Goal: Check status: Check status

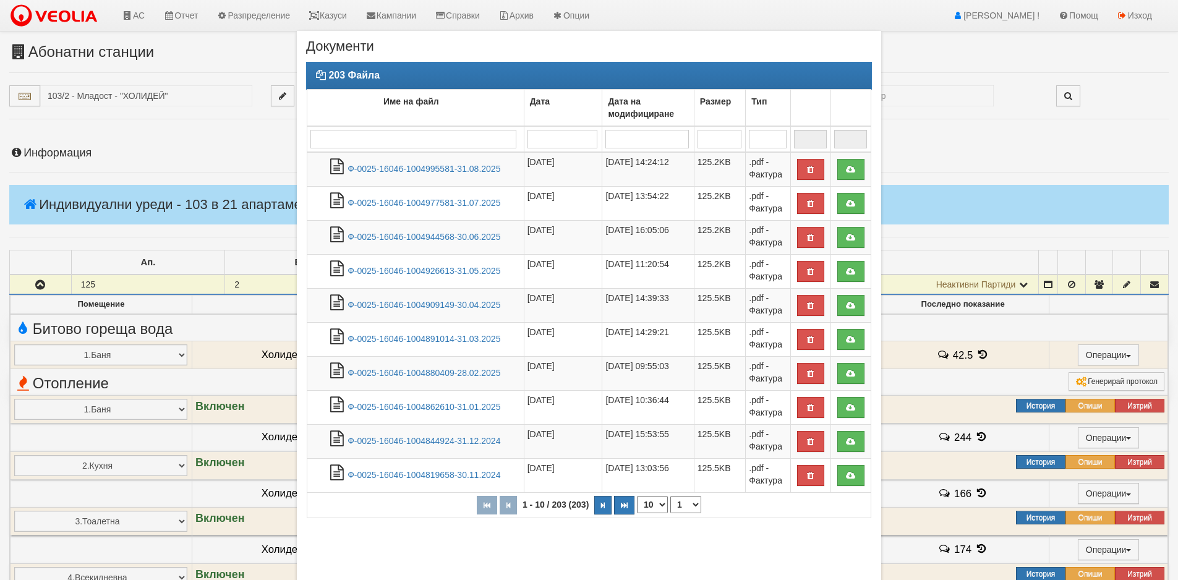
scroll to position [186, 0]
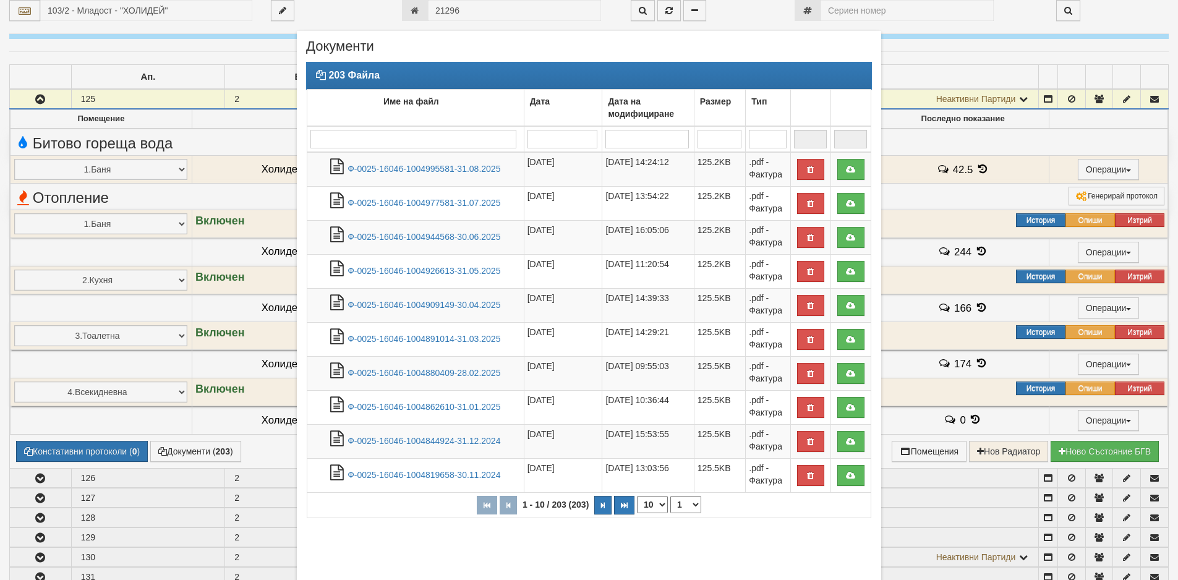
click at [484, 2] on div "× Документи 203 Файла Име на файл Дата Дата на модифициране Размер Тип 1 - 10 /…" at bounding box center [589, 344] width 603 height 688
click at [477, 6] on div "× Документи 203 Файла Име на файл Дата Дата на модифициране Размер Тип 1 - 10 /…" at bounding box center [589, 344] width 603 height 688
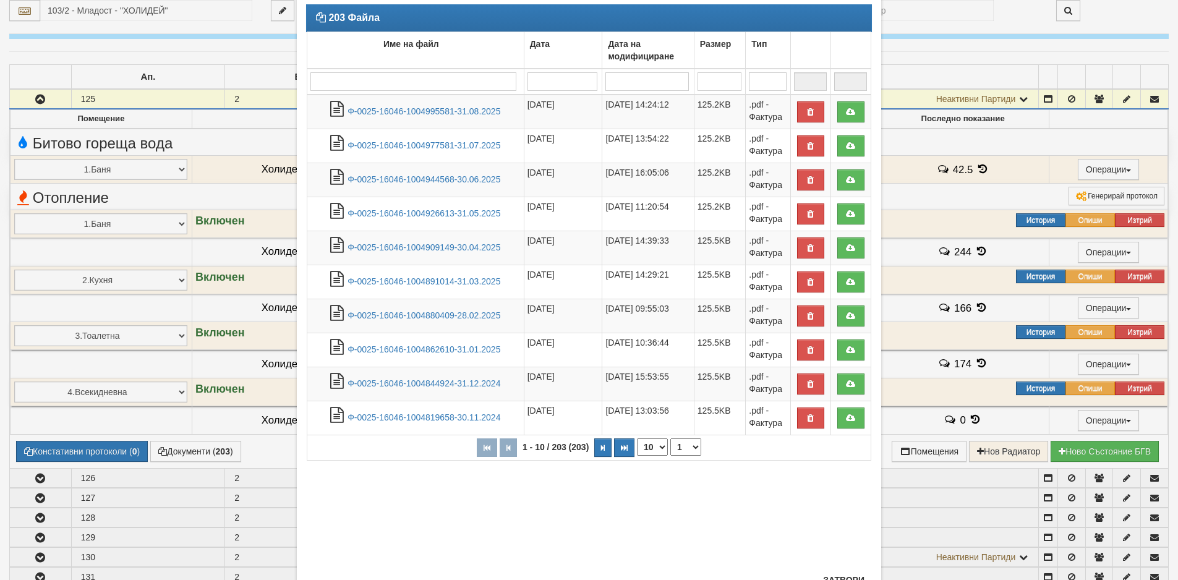
scroll to position [108, 0]
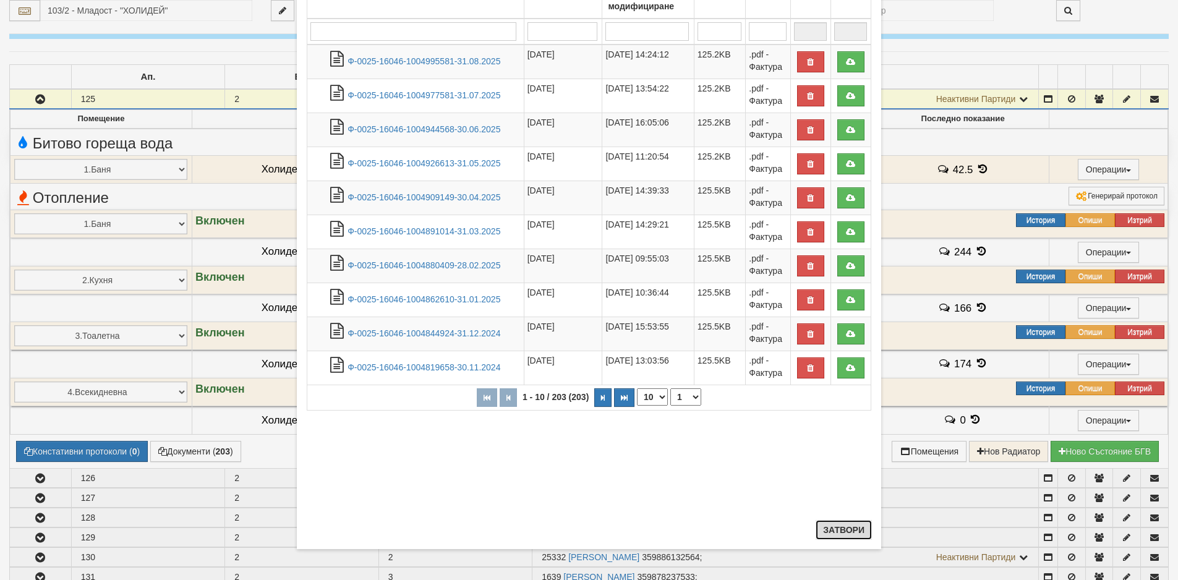
click at [831, 531] on button "Затвори" at bounding box center [844, 530] width 56 height 20
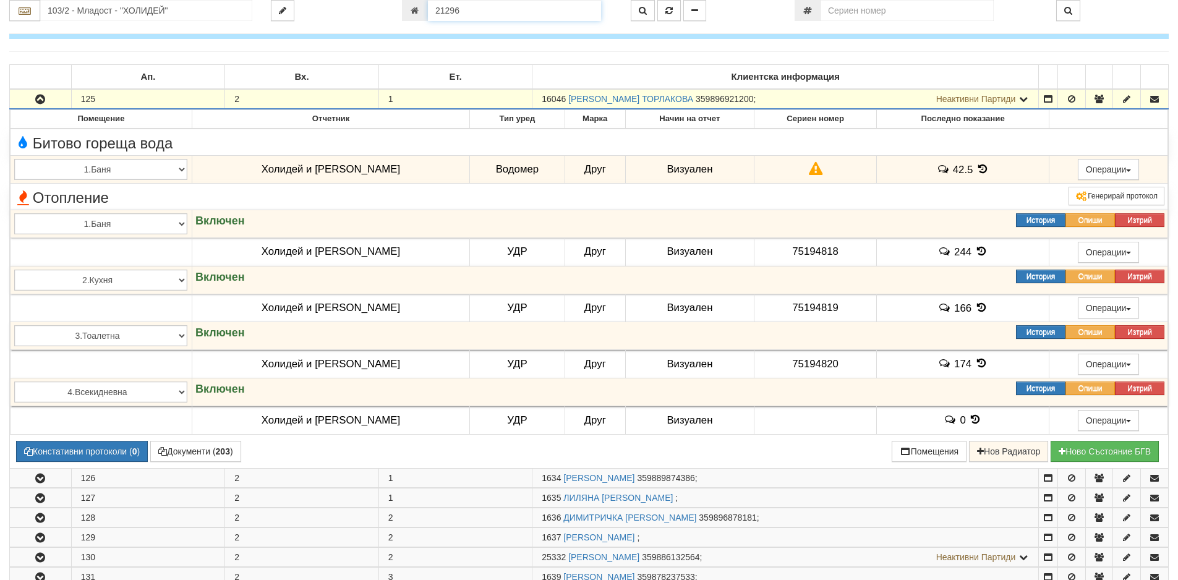
drag, startPoint x: 469, startPoint y: 16, endPoint x: 298, endPoint y: 20, distance: 171.4
click at [298, 20] on div "103/2 - Младост - "ХОЛИДЕЙ" 21296" at bounding box center [589, 10] width 1178 height 21
type input "20988"
type input "230/3 - "[PERSON_NAME] [GEOGRAPHIC_DATA] " ЕАД"
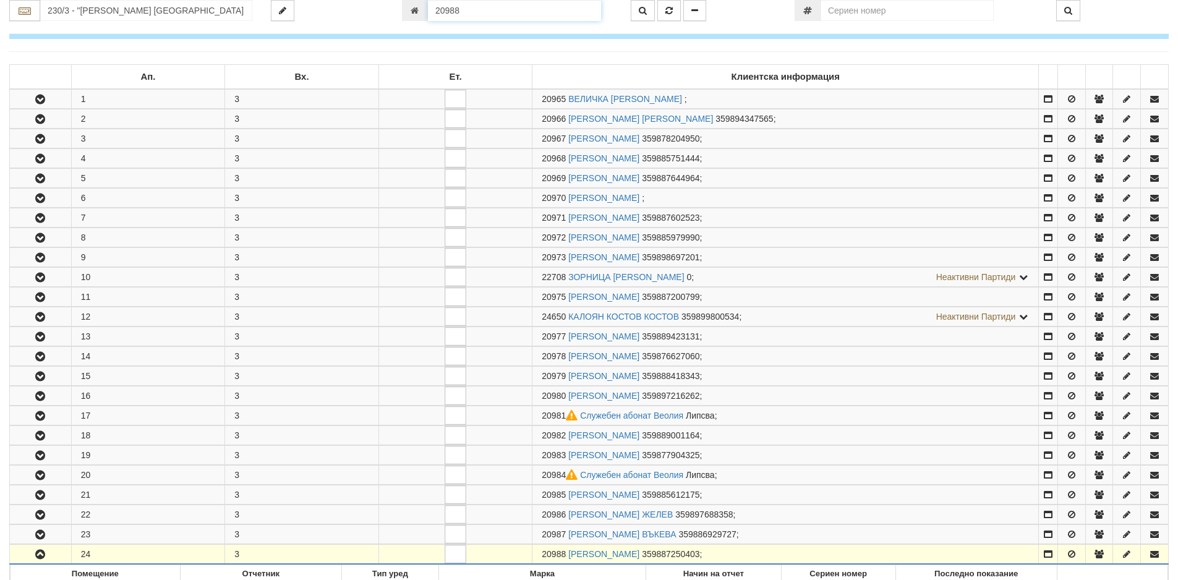
scroll to position [531, 0]
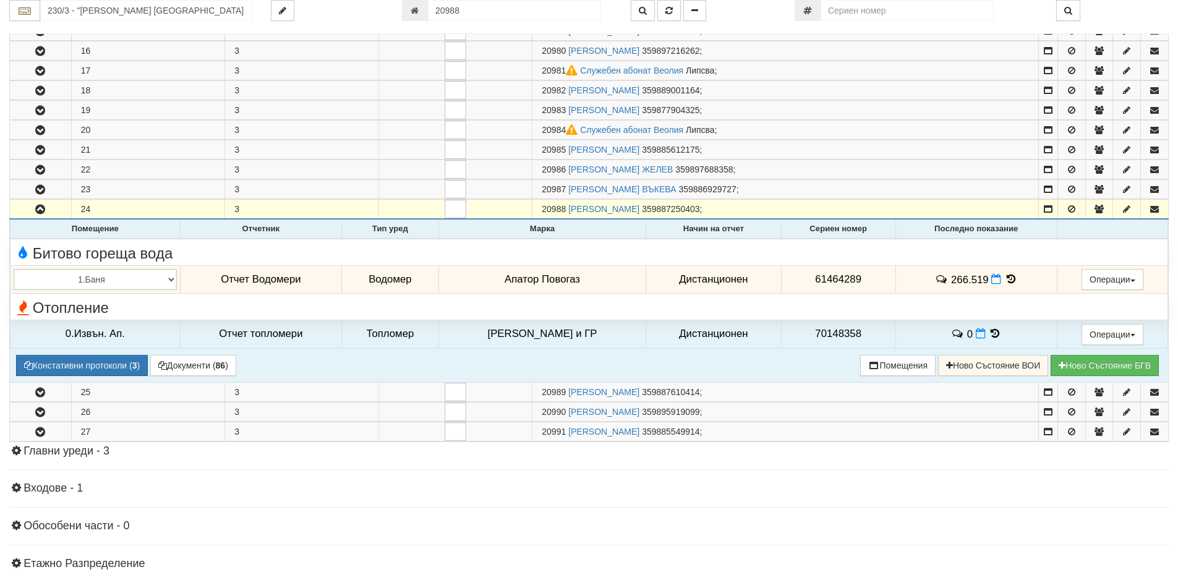
click at [1006, 280] on icon at bounding box center [1011, 279] width 14 height 11
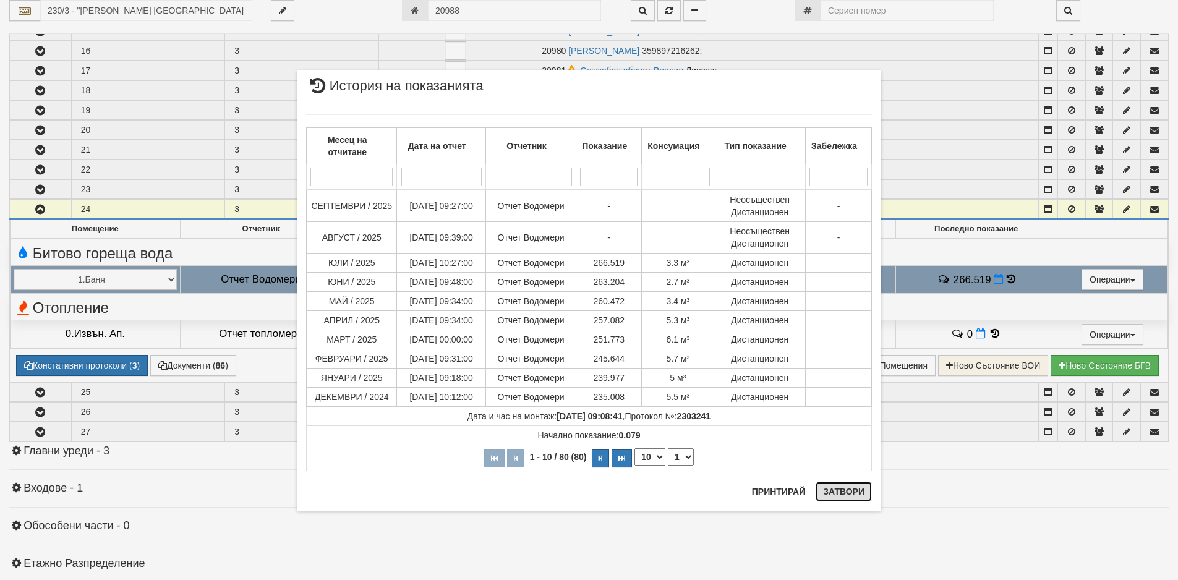
drag, startPoint x: 849, startPoint y: 495, endPoint x: 817, endPoint y: 474, distance: 37.9
click at [849, 495] on button "Затвори" at bounding box center [844, 492] width 56 height 20
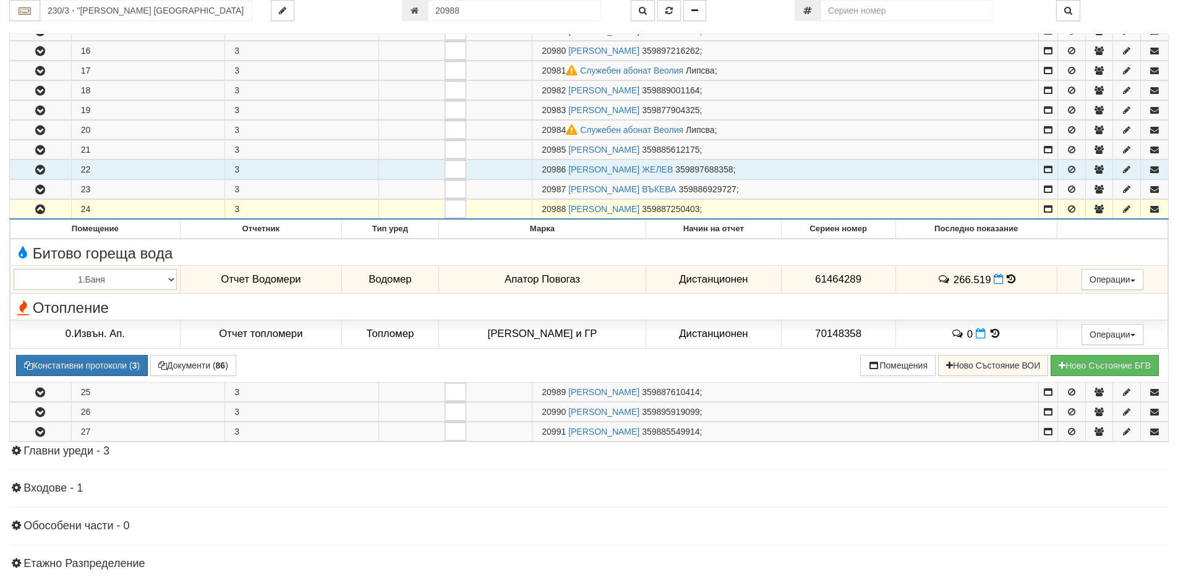
click at [41, 168] on icon "button" at bounding box center [40, 170] width 15 height 9
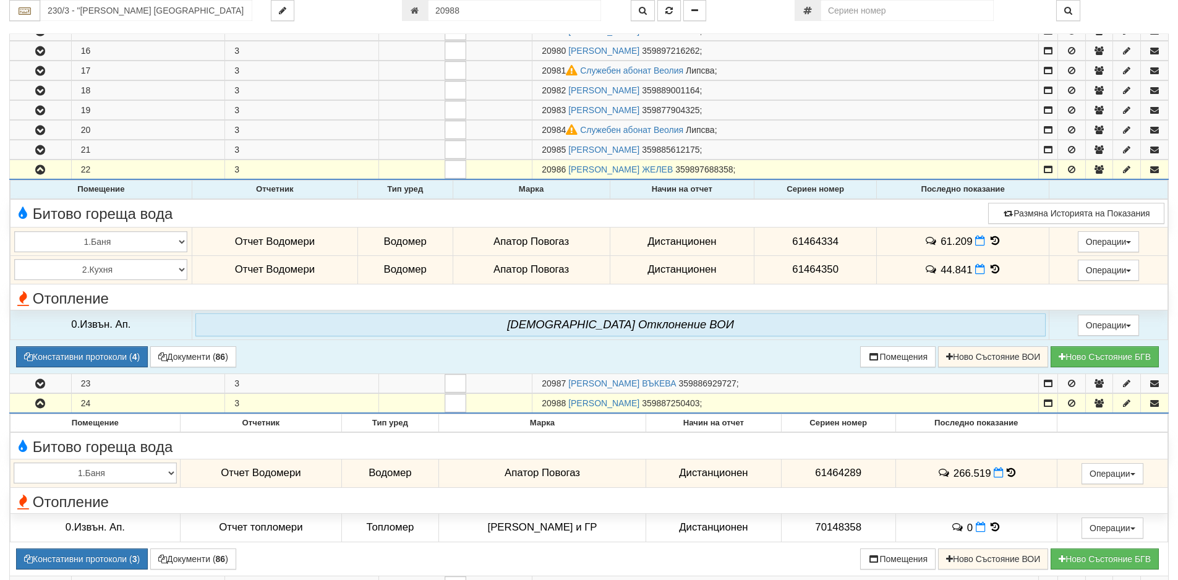
click at [990, 242] on icon at bounding box center [995, 241] width 14 height 11
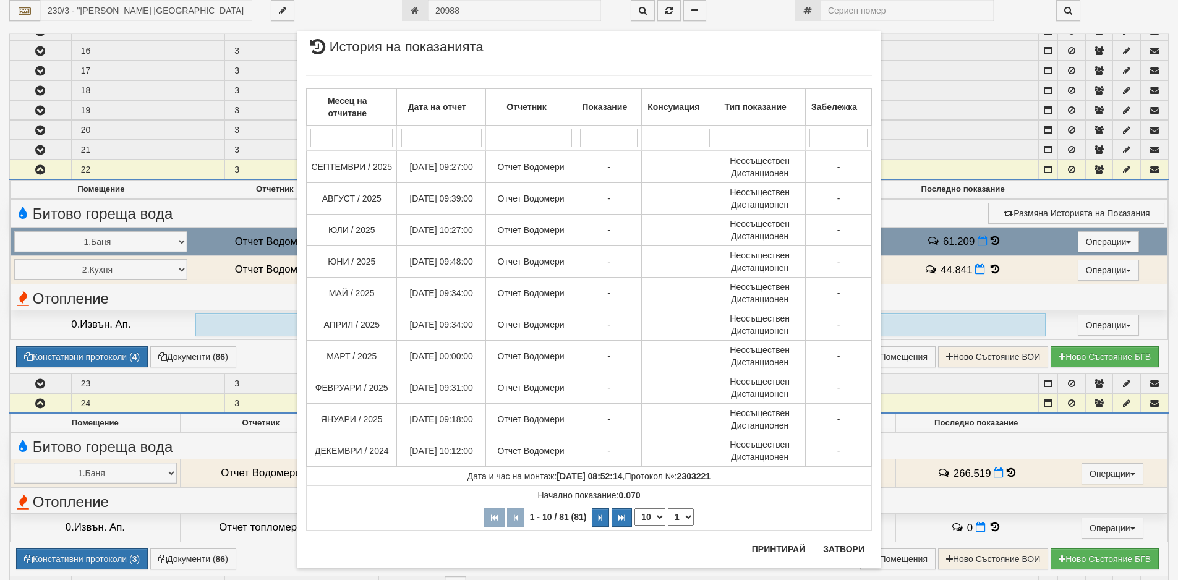
click at [655, 517] on select "10 20 30 40" at bounding box center [650, 516] width 31 height 17
select select "40"
click at [635, 526] on select "10 20 30 40" at bounding box center [650, 516] width 31 height 17
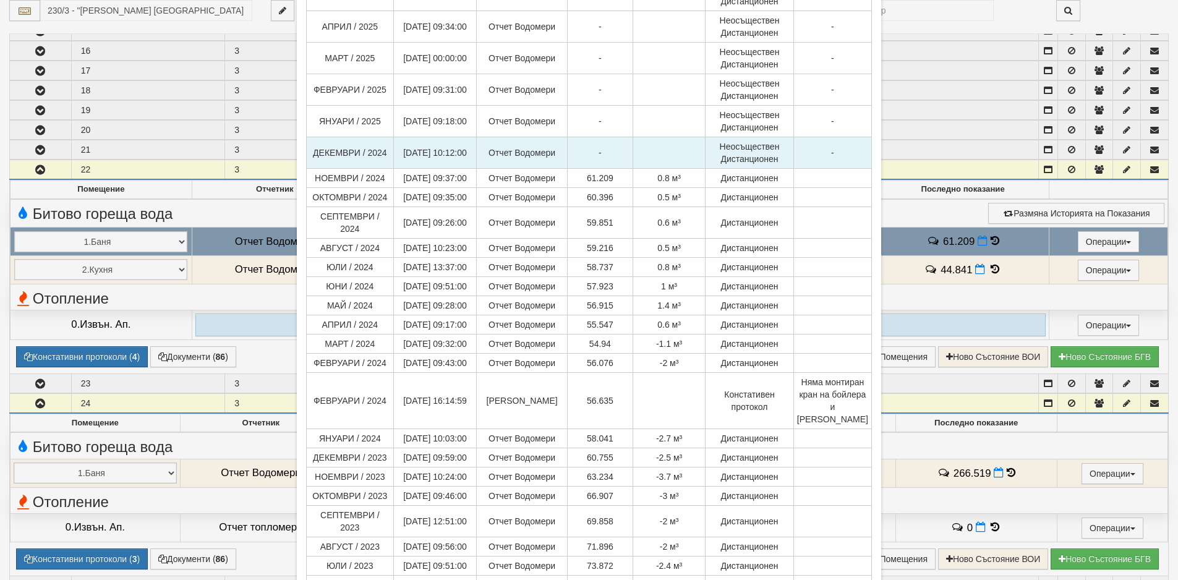
scroll to position [309, 0]
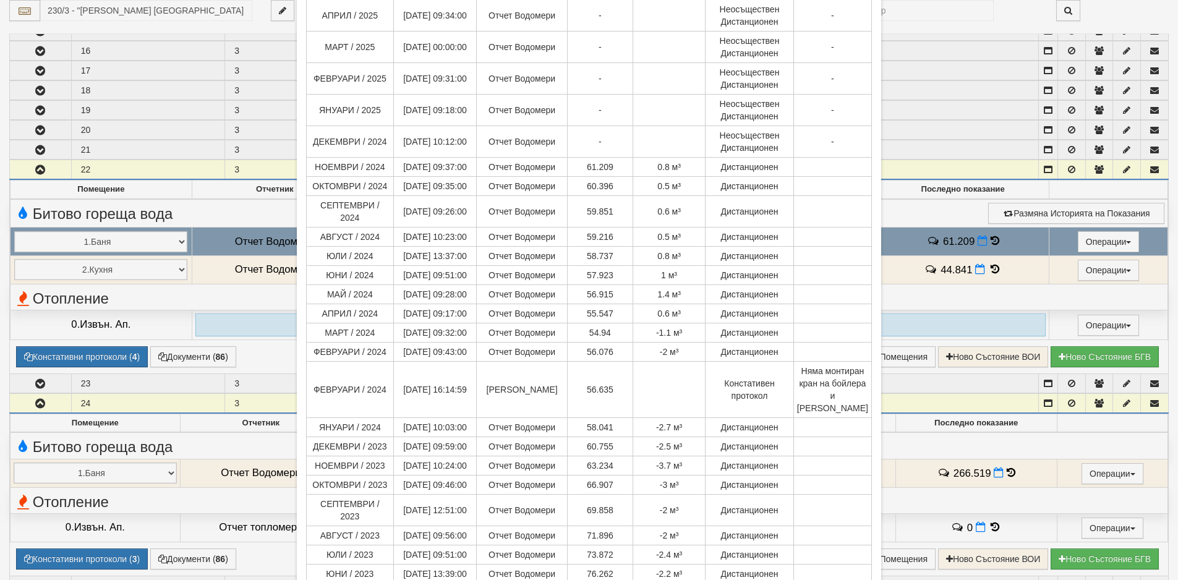
drag, startPoint x: 133, startPoint y: 20, endPoint x: 158, endPoint y: 23, distance: 25.5
click at [133, 20] on div "× История на показанията Месец на отчитане Дата на отчет Отчетник Показание Кон…" at bounding box center [589, 290] width 1178 height 580
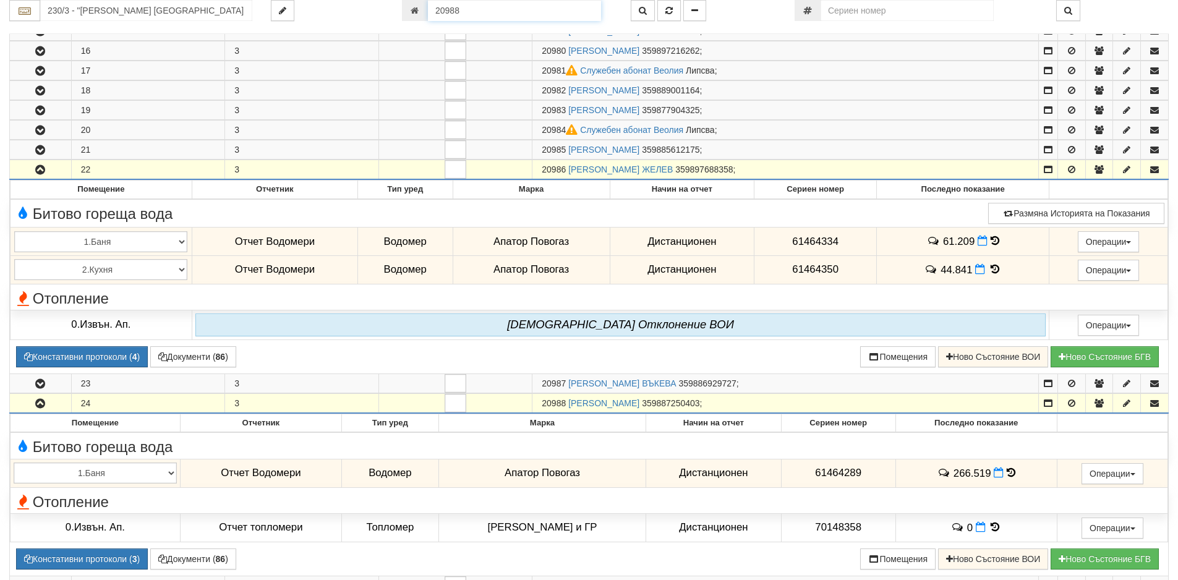
click at [476, 11] on input "20988" at bounding box center [514, 10] width 173 height 21
type input "25674"
type input "218/2 - "[PERSON_NAME] [GEOGRAPHIC_DATA] " ЕАД"
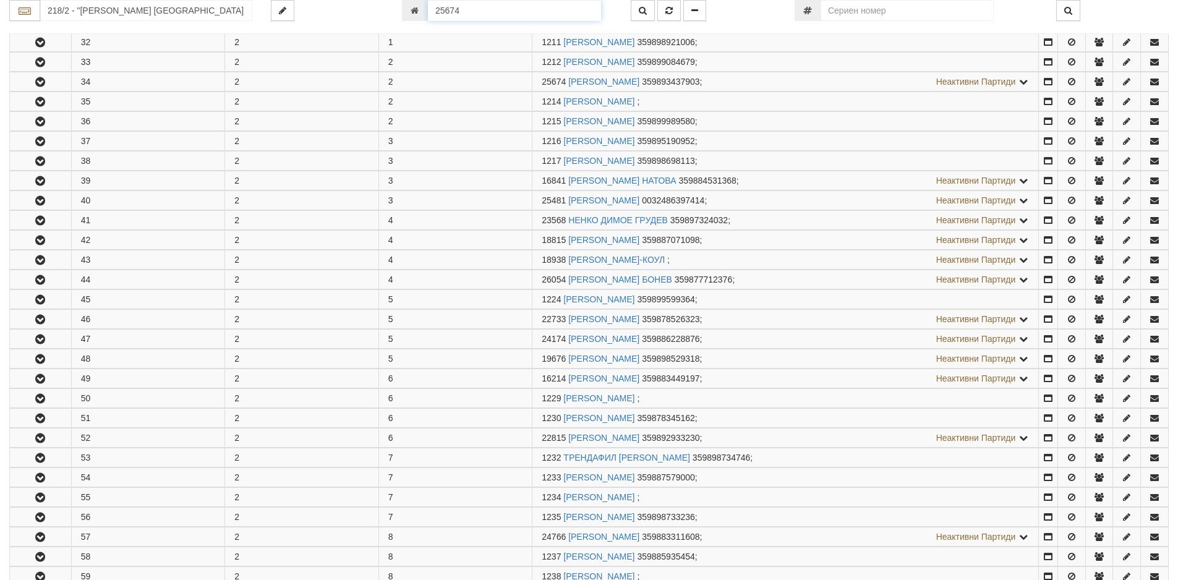
scroll to position [343, 0]
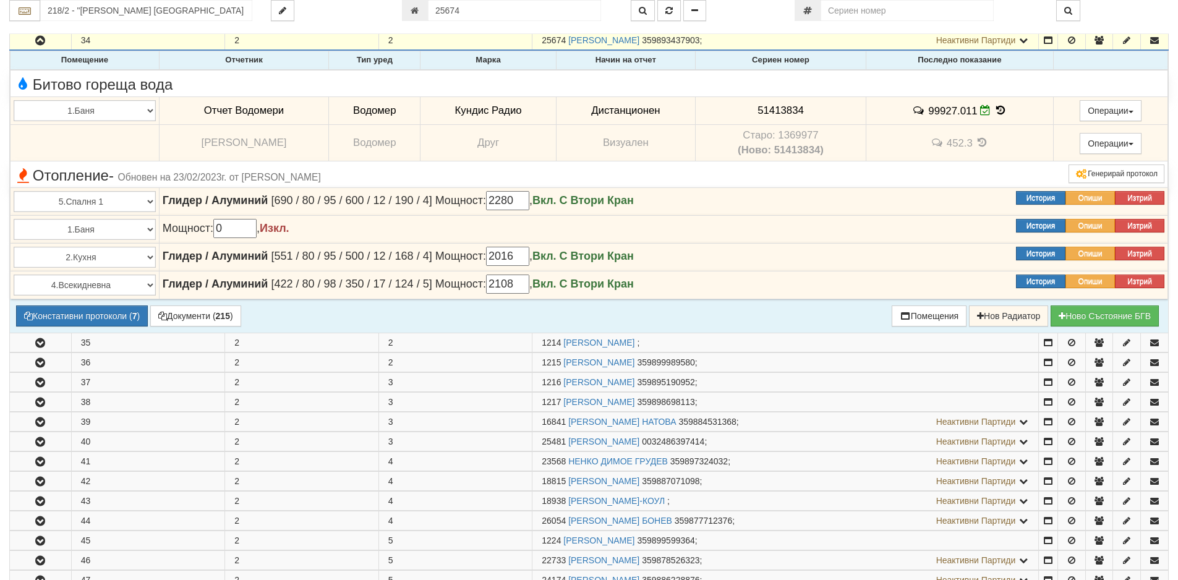
click at [995, 111] on icon at bounding box center [1001, 110] width 14 height 11
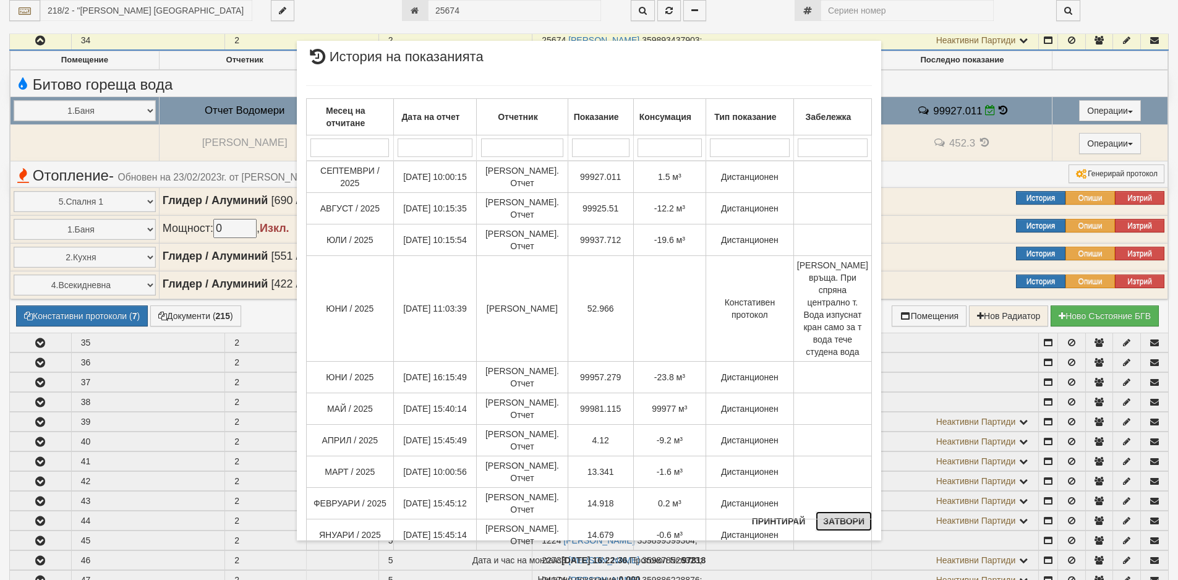
click at [834, 520] on button "Затвори" at bounding box center [844, 521] width 56 height 20
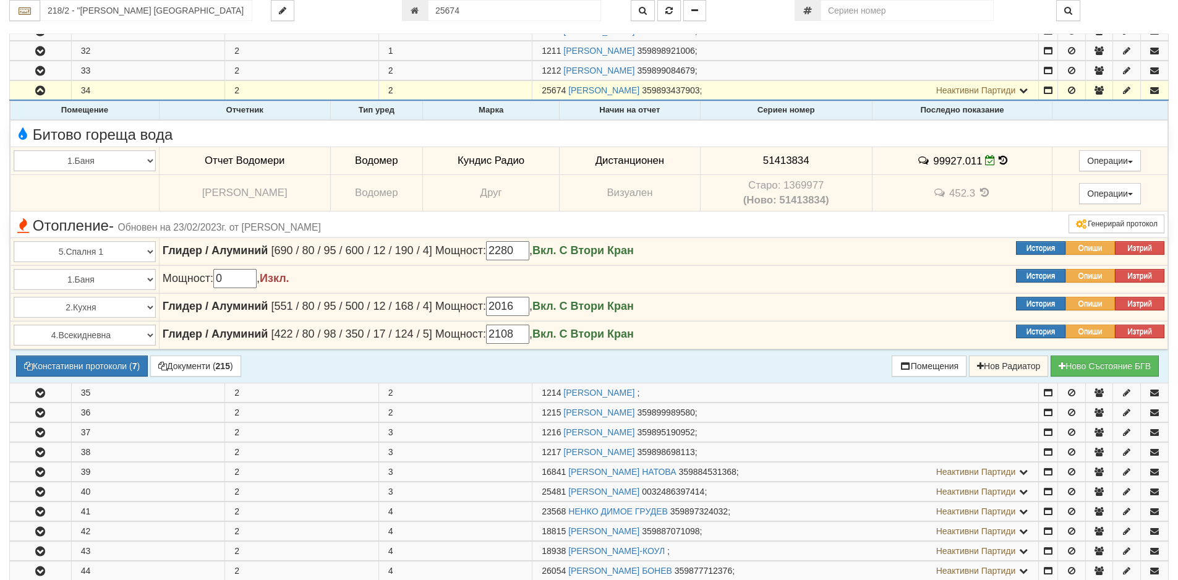
scroll to position [220, 0]
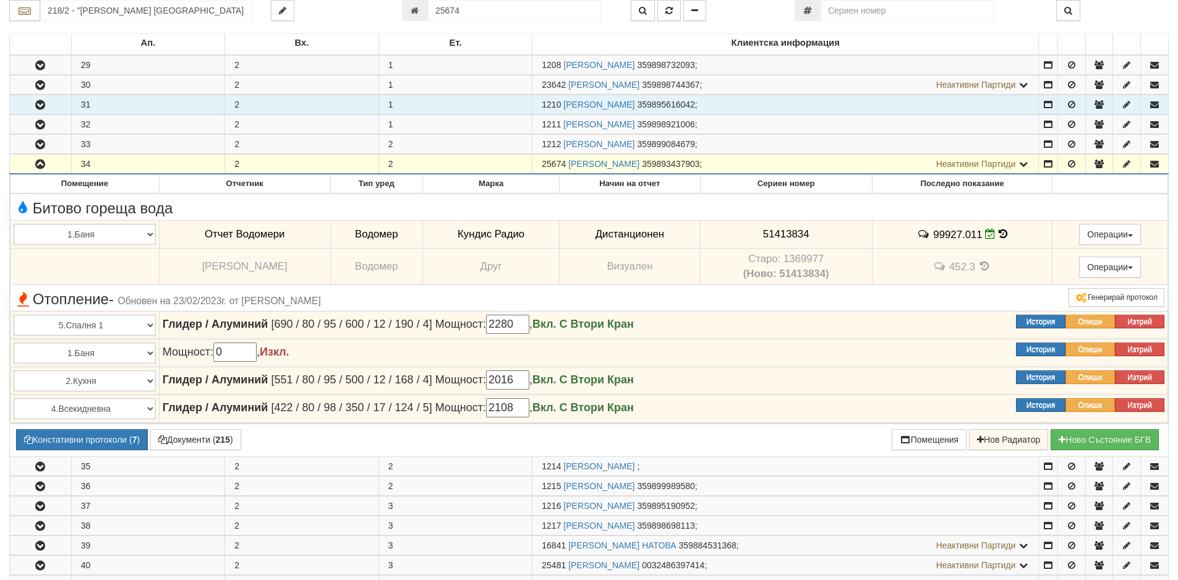
click at [37, 107] on icon "button" at bounding box center [40, 105] width 15 height 9
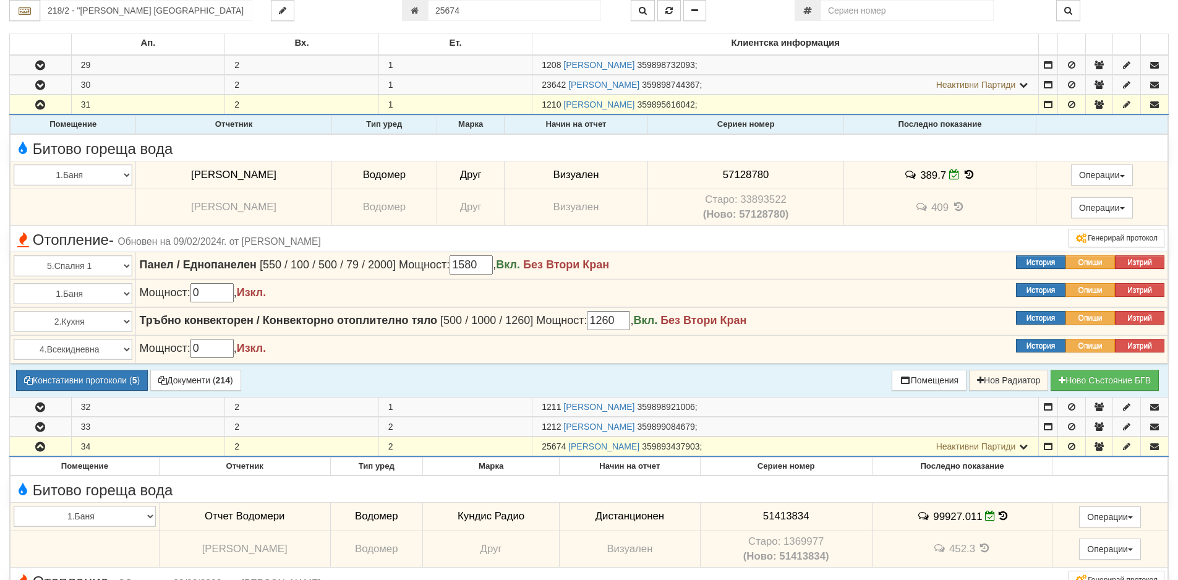
click at [963, 178] on icon at bounding box center [970, 174] width 14 height 11
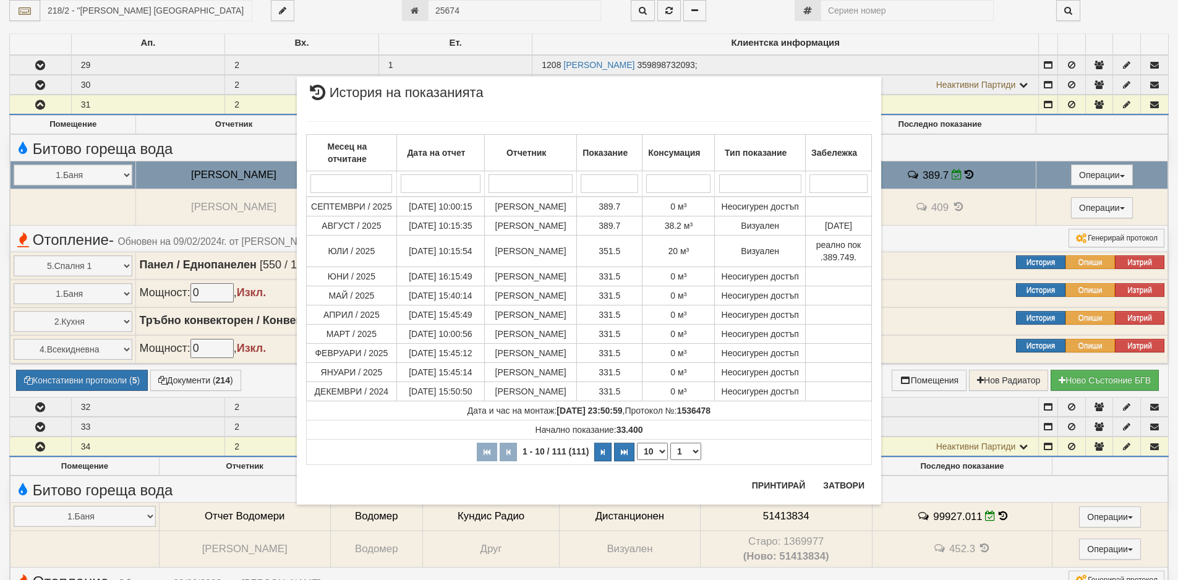
click at [662, 453] on select "10 20 30 40" at bounding box center [652, 451] width 31 height 17
select select "40"
click at [637, 460] on select "10 20 30 40" at bounding box center [652, 451] width 31 height 17
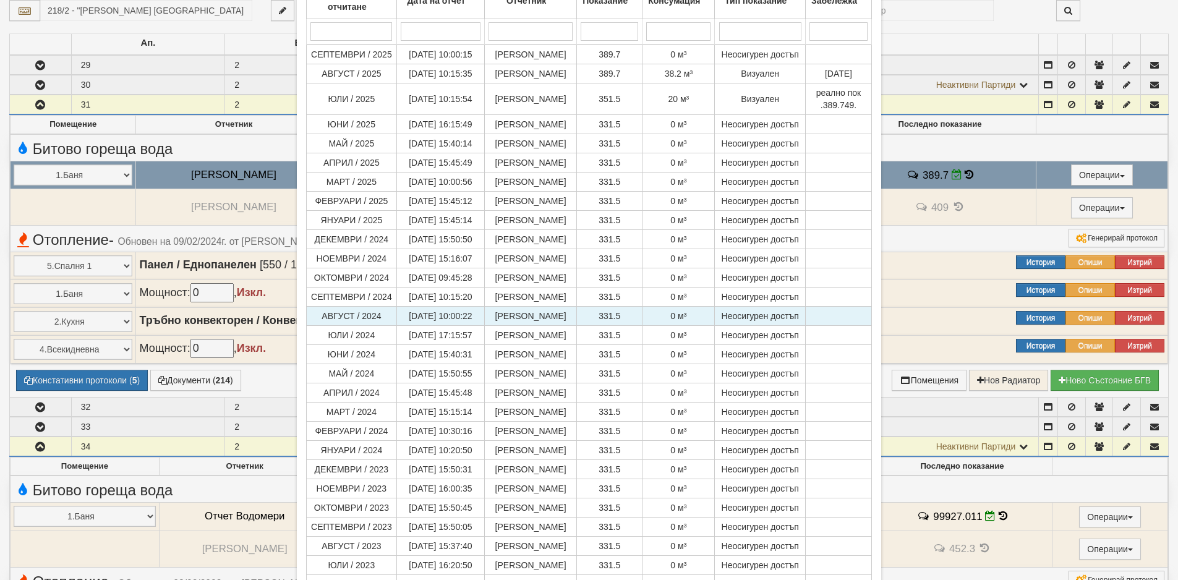
scroll to position [0, 0]
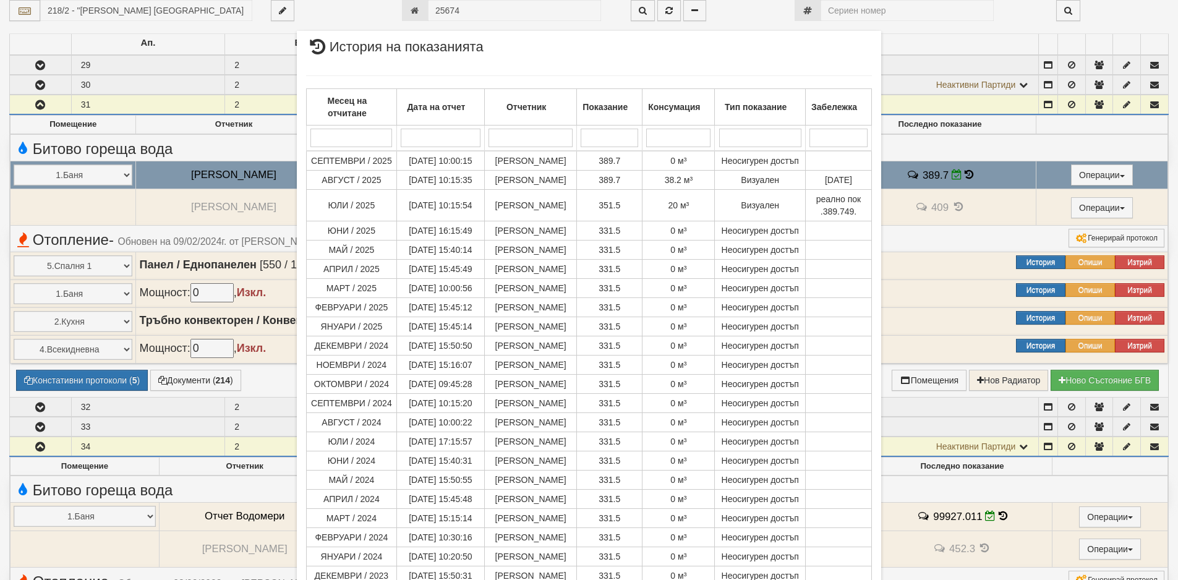
click at [134, 213] on div "× История на показанията Месец на отчитане Дата на отчет Отчетник Показание Кон…" at bounding box center [589, 290] width 1178 height 580
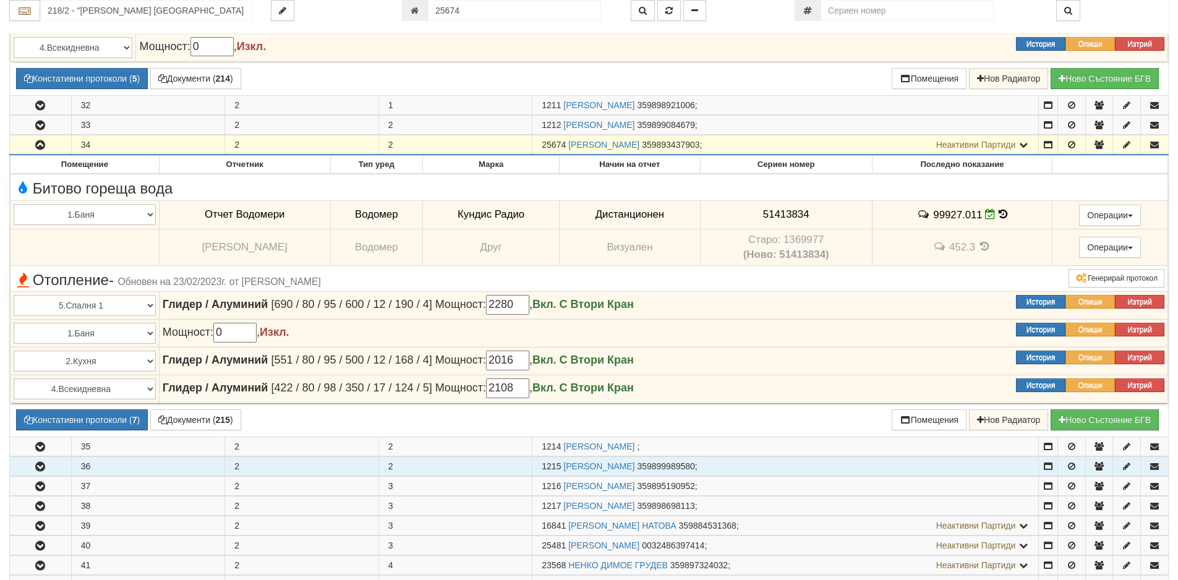
scroll to position [529, 0]
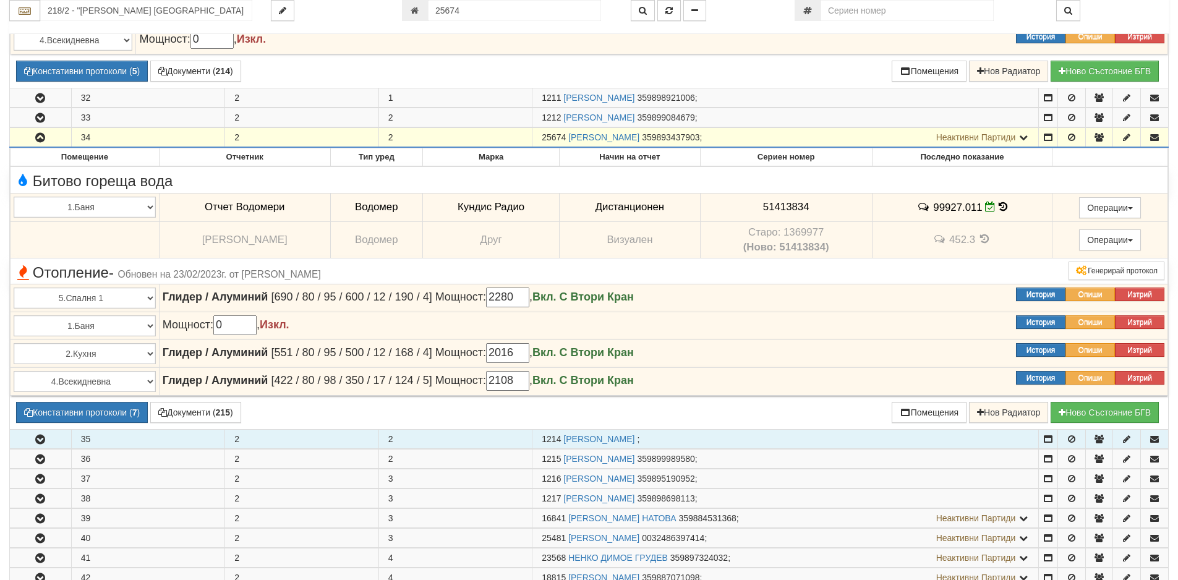
click at [37, 439] on icon "button" at bounding box center [40, 439] width 15 height 9
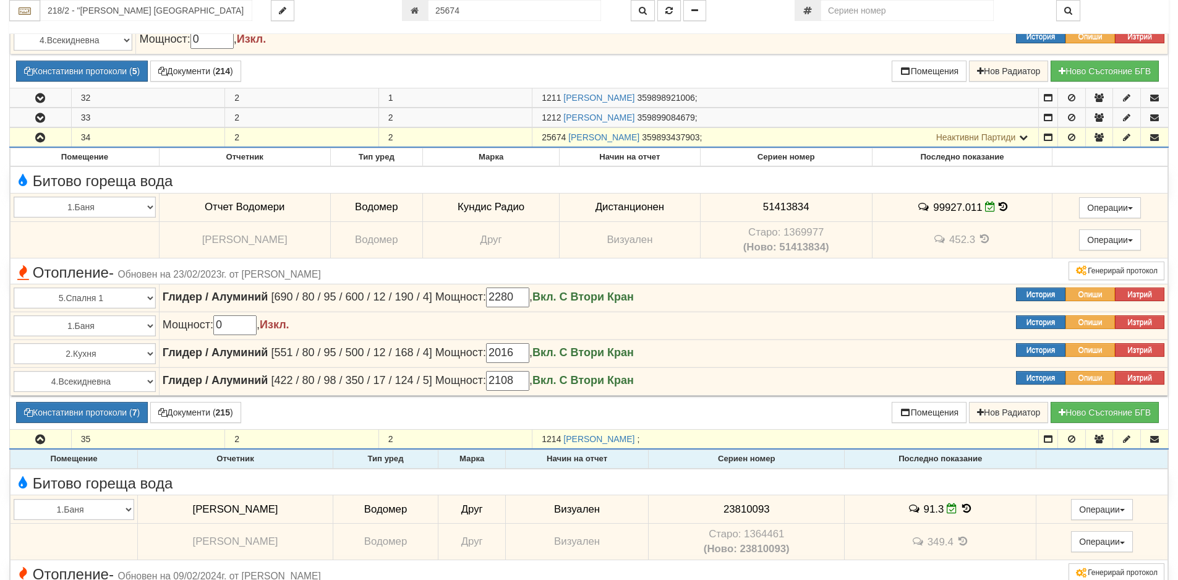
click at [961, 508] on icon at bounding box center [968, 508] width 14 height 11
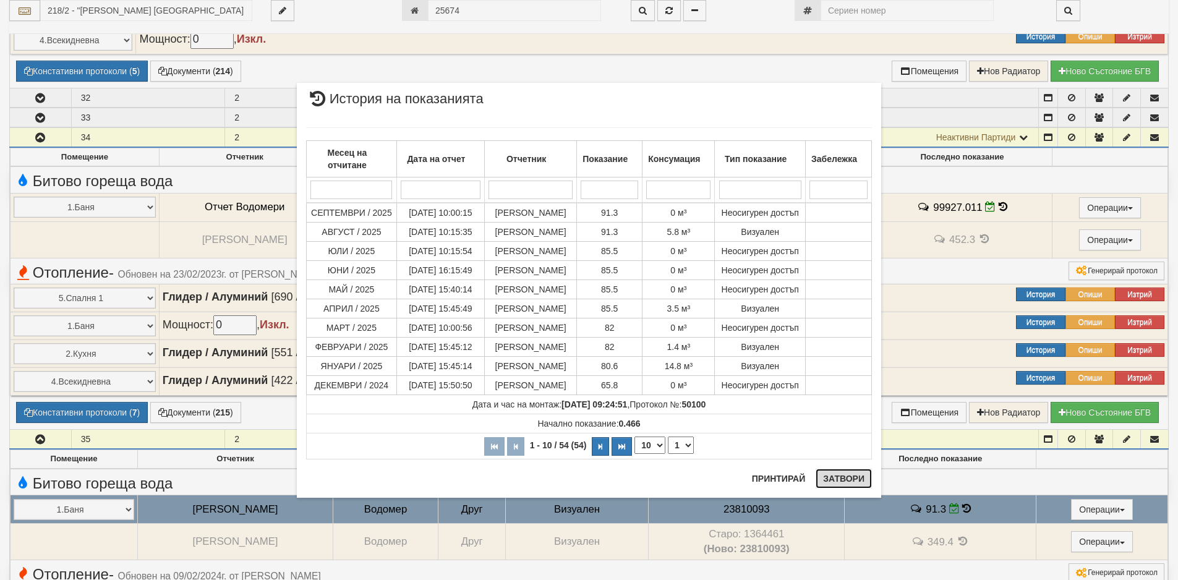
click at [844, 473] on button "Затвори" at bounding box center [844, 479] width 56 height 20
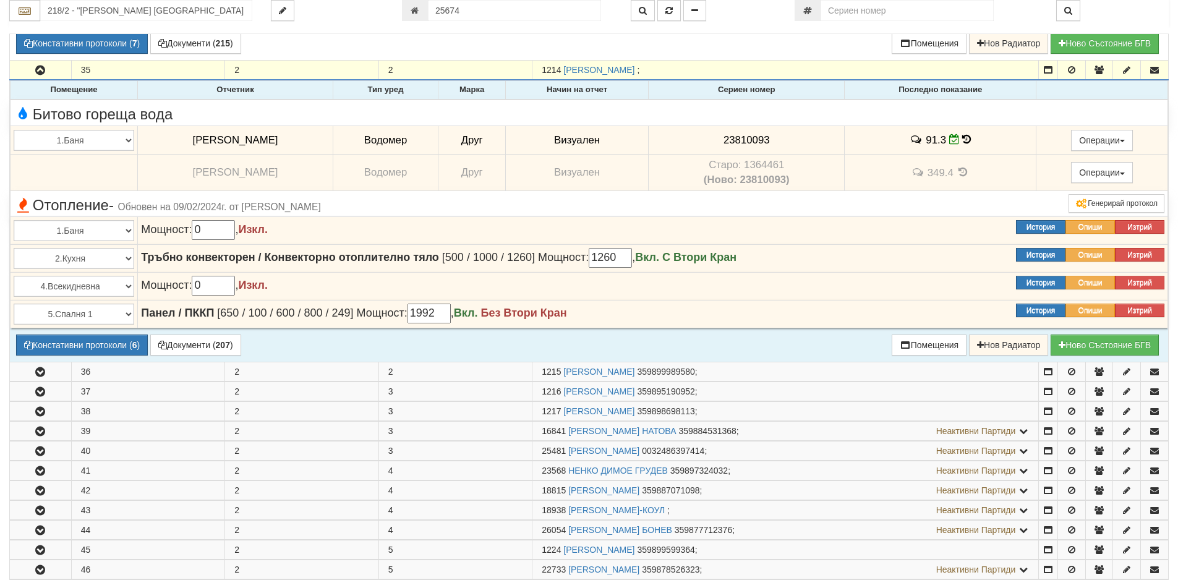
scroll to position [900, 0]
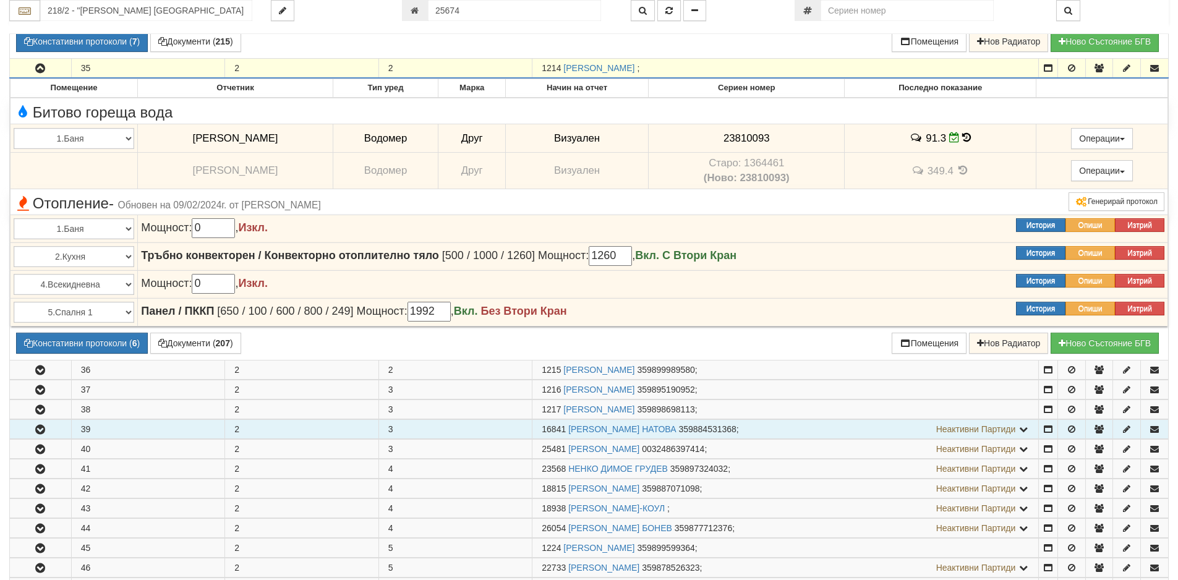
click at [40, 434] on icon "button" at bounding box center [40, 430] width 15 height 9
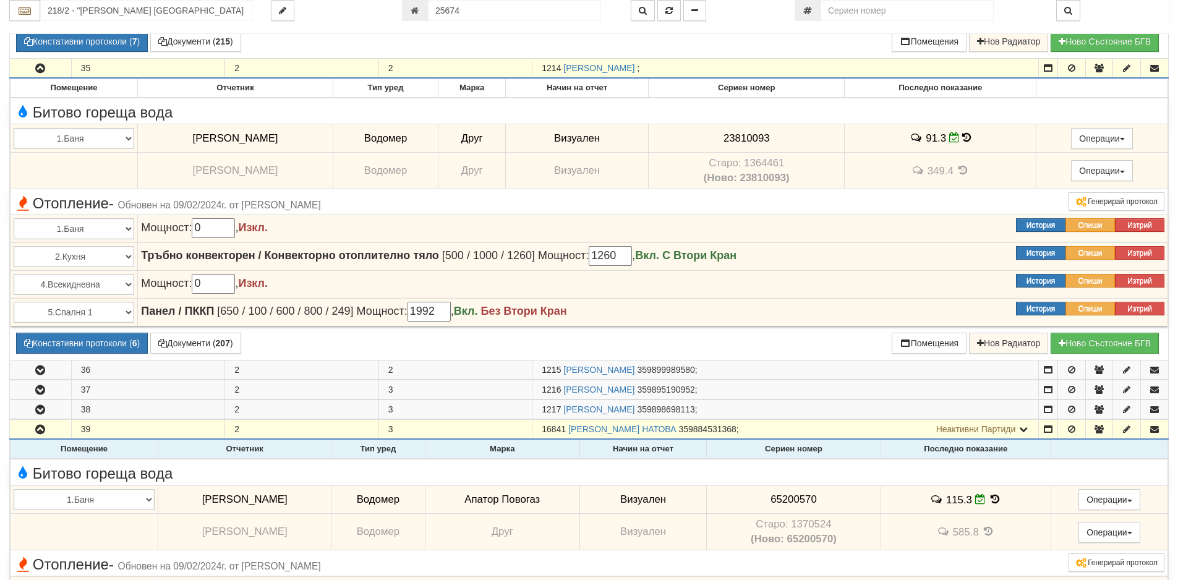
click at [988, 497] on icon at bounding box center [995, 499] width 14 height 11
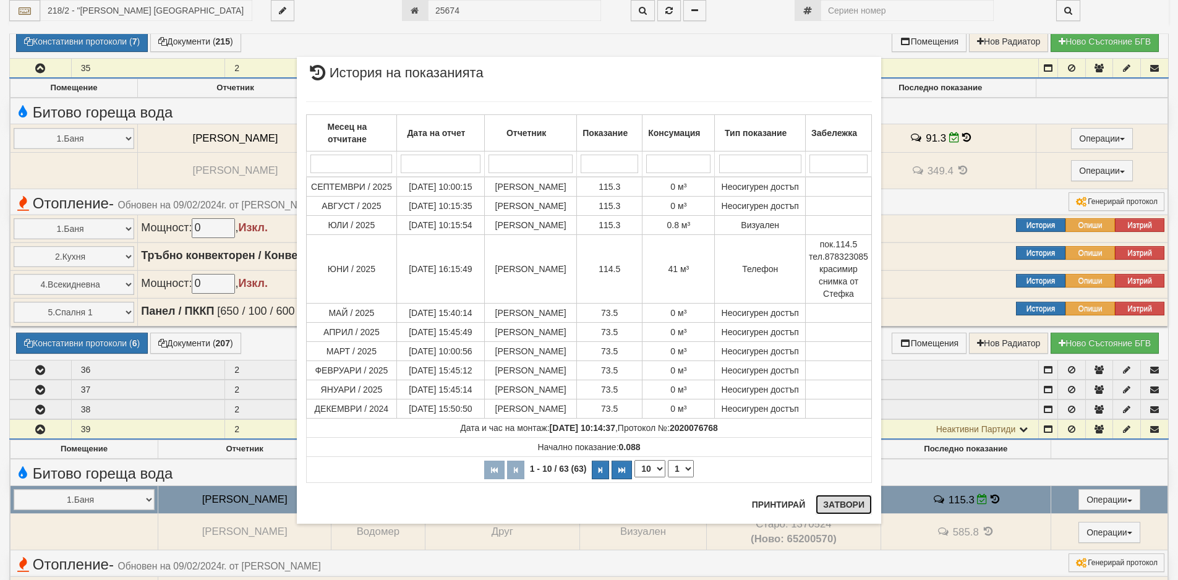
click at [836, 507] on button "Затвори" at bounding box center [844, 505] width 56 height 20
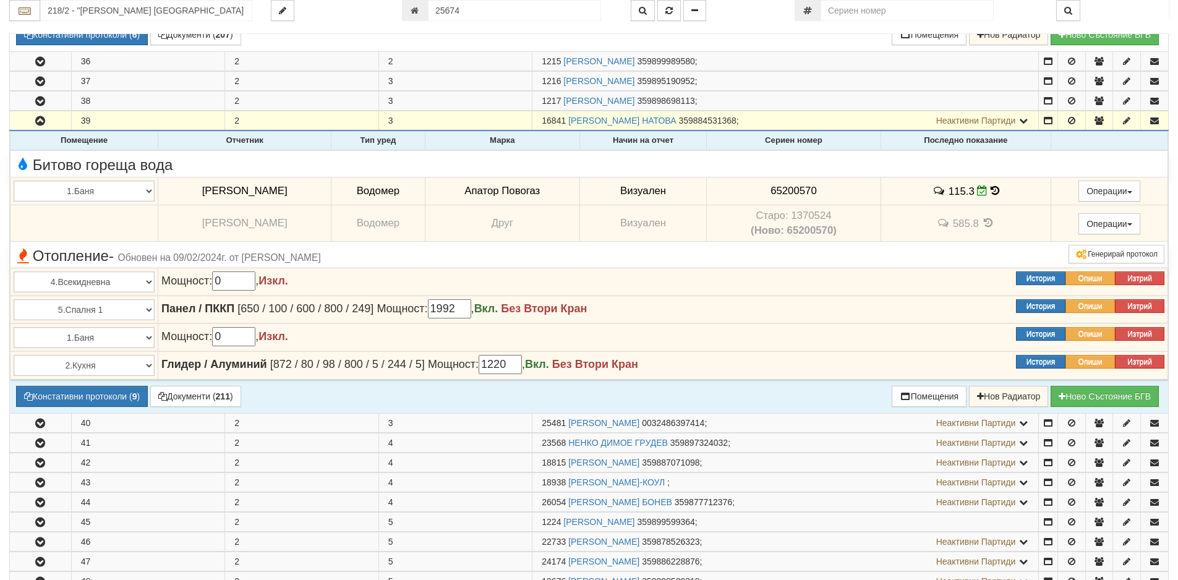
scroll to position [1209, 0]
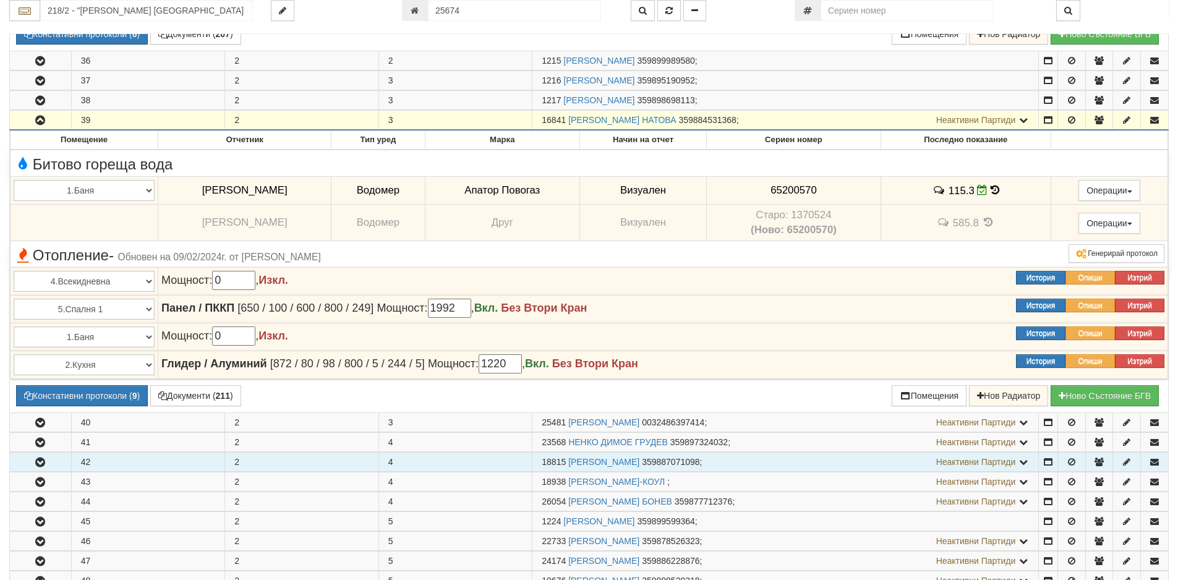
click at [40, 463] on icon "button" at bounding box center [40, 462] width 15 height 9
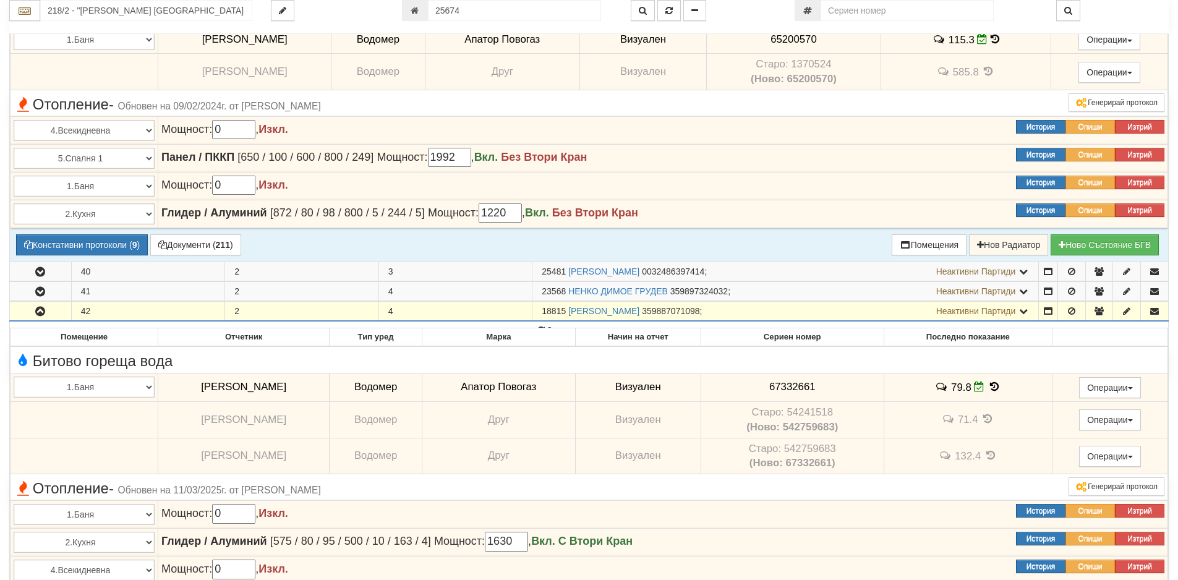
scroll to position [1457, 0]
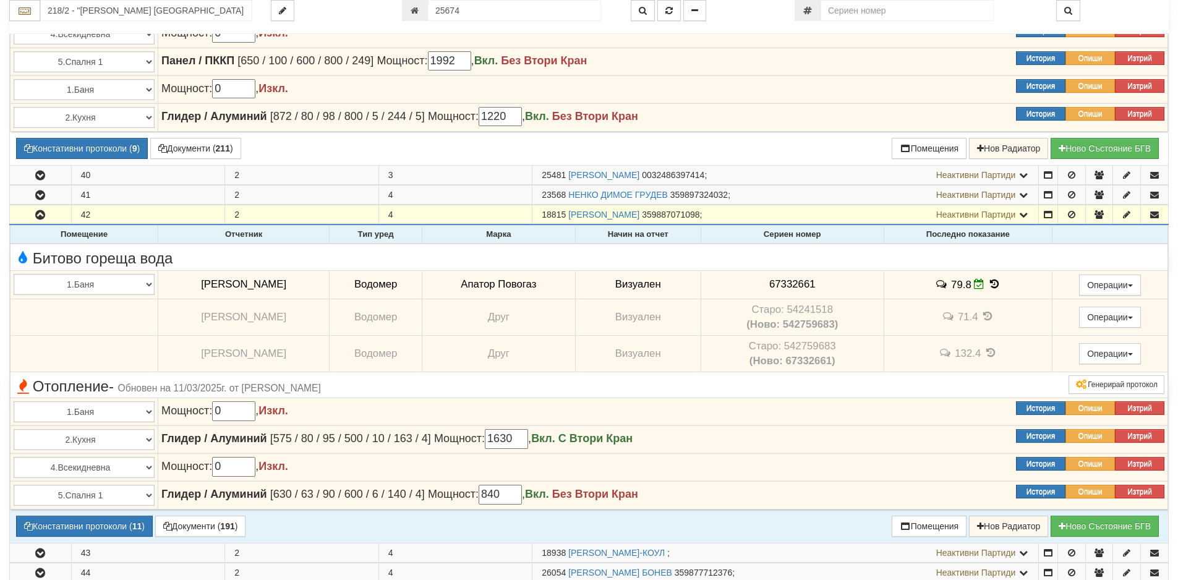
click at [988, 284] on icon at bounding box center [995, 284] width 14 height 11
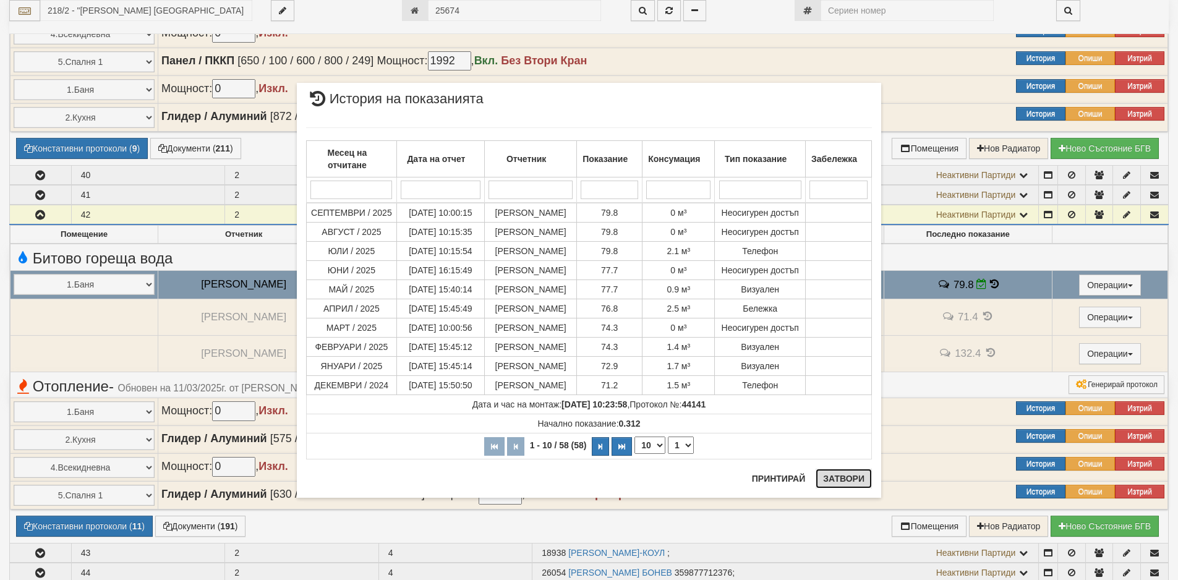
click at [834, 475] on button "Затвори" at bounding box center [844, 479] width 56 height 20
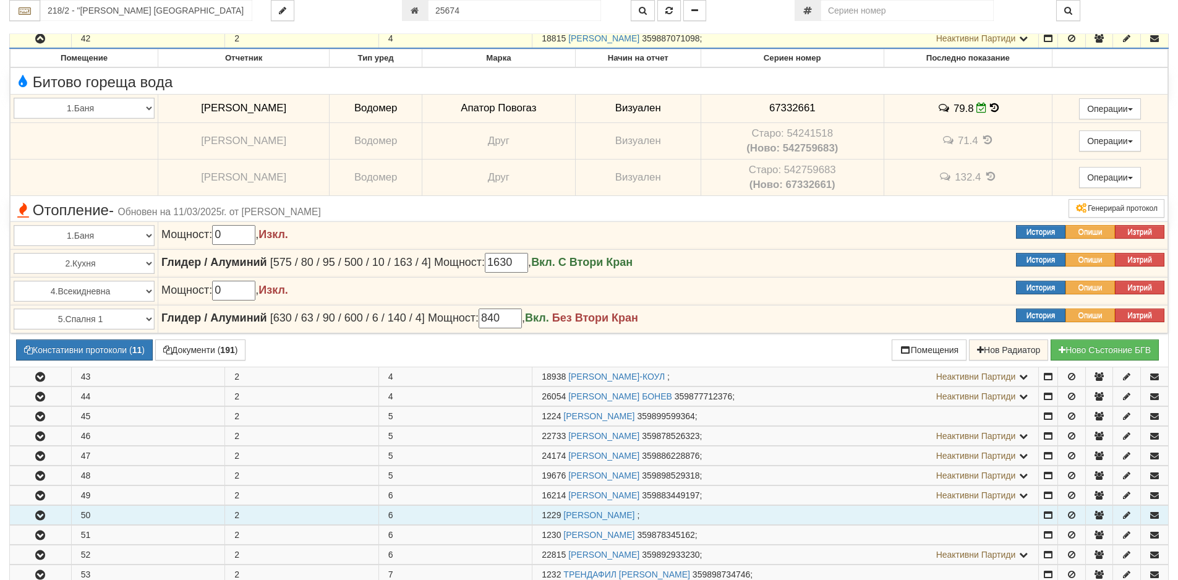
scroll to position [1642, 0]
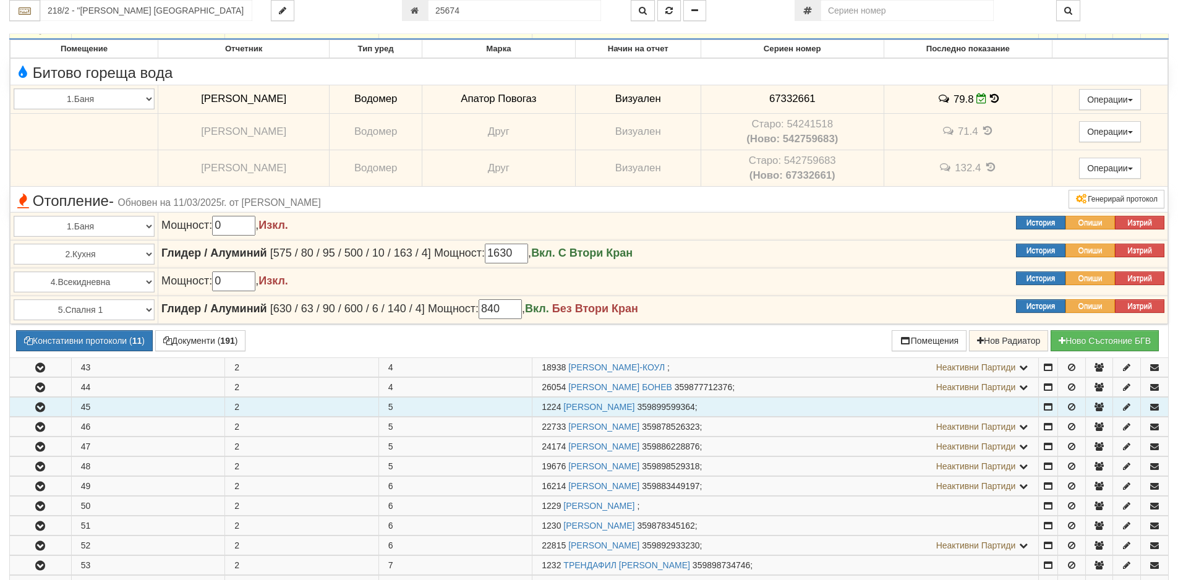
click at [41, 409] on icon "button" at bounding box center [40, 407] width 15 height 9
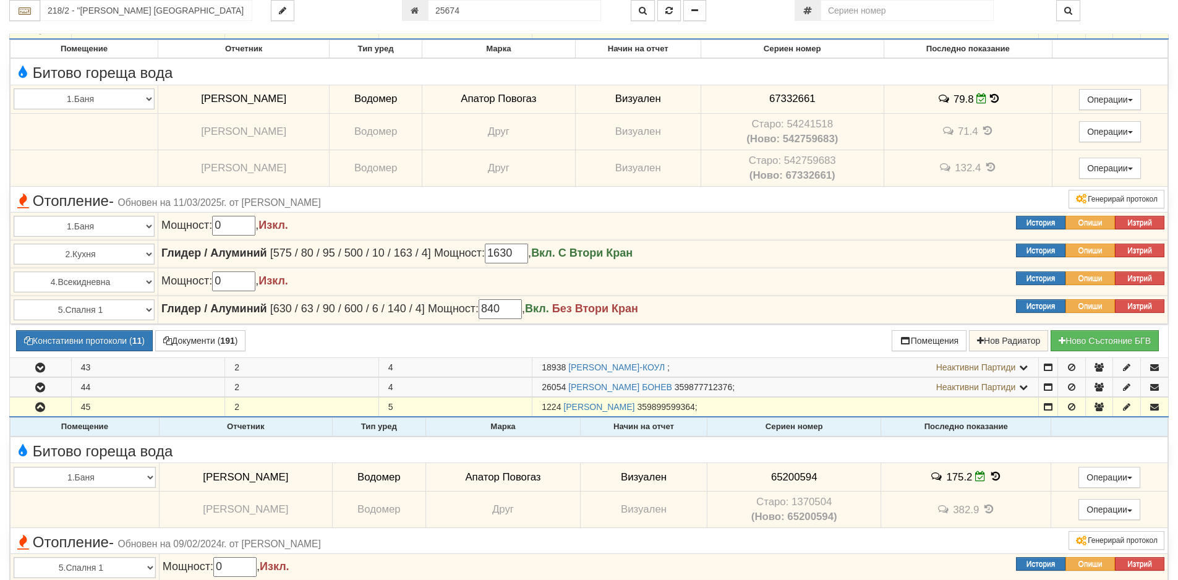
click at [989, 476] on icon at bounding box center [996, 476] width 14 height 11
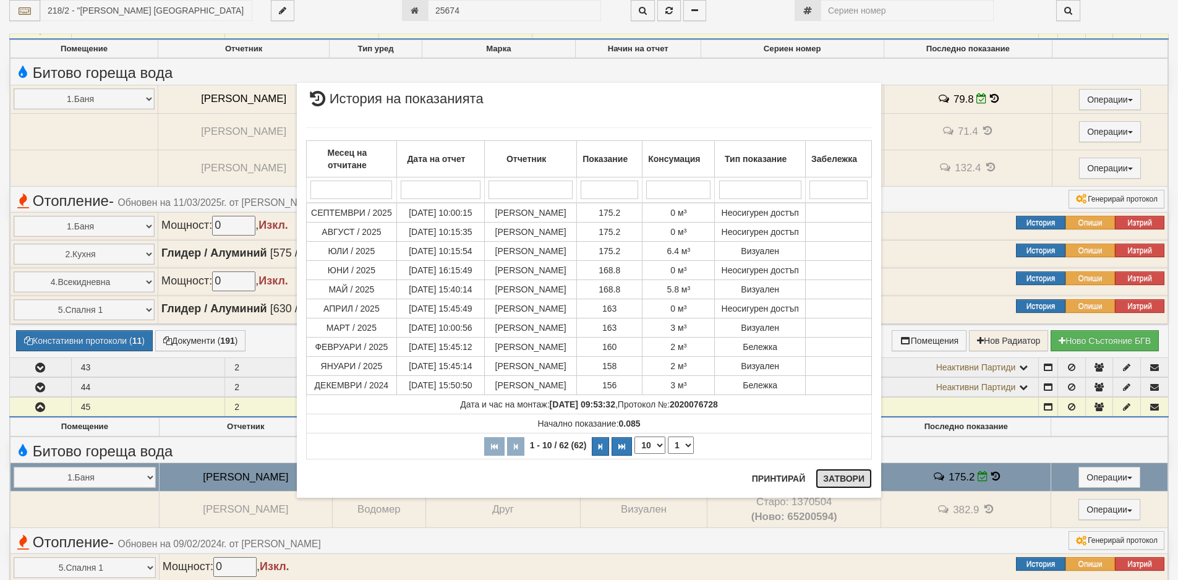
click at [825, 483] on button "Затвори" at bounding box center [844, 479] width 56 height 20
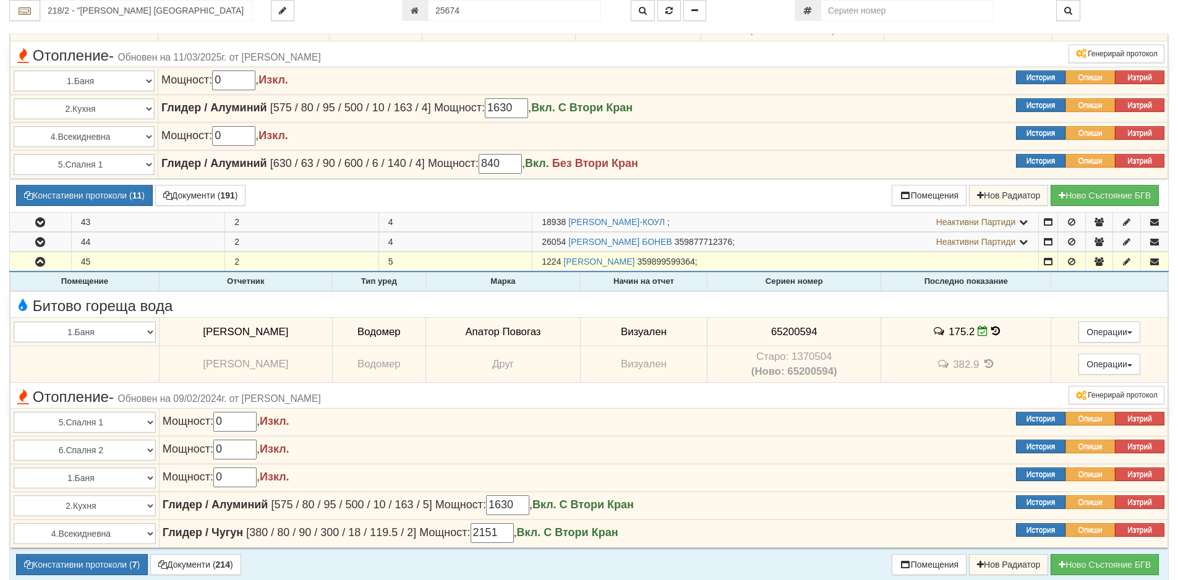
scroll to position [1889, 0]
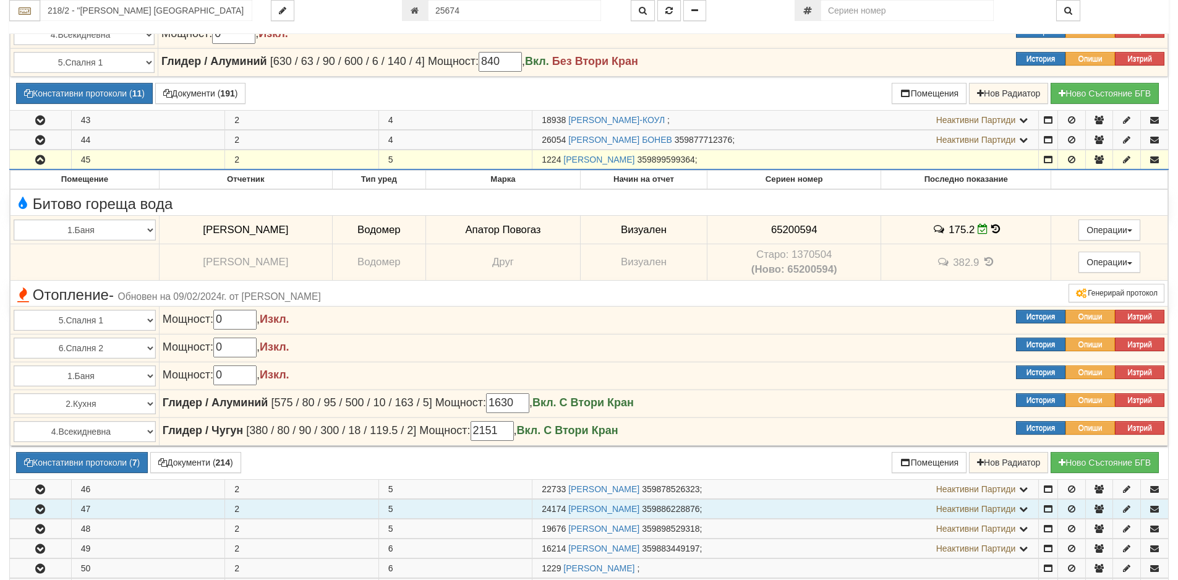
click at [41, 508] on icon "button" at bounding box center [40, 509] width 15 height 9
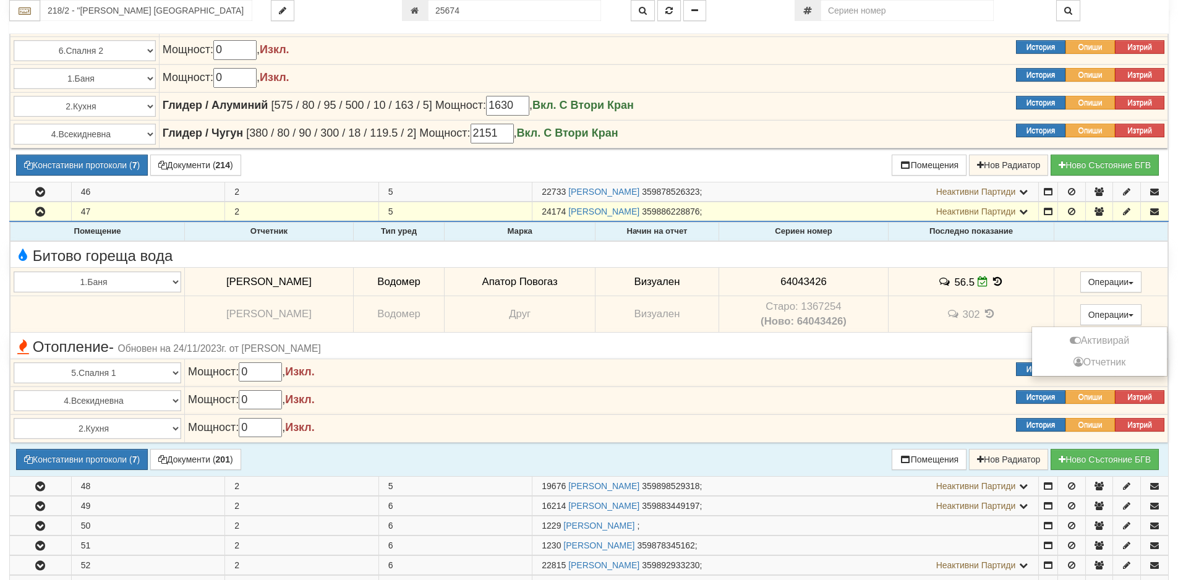
scroll to position [2199, 0]
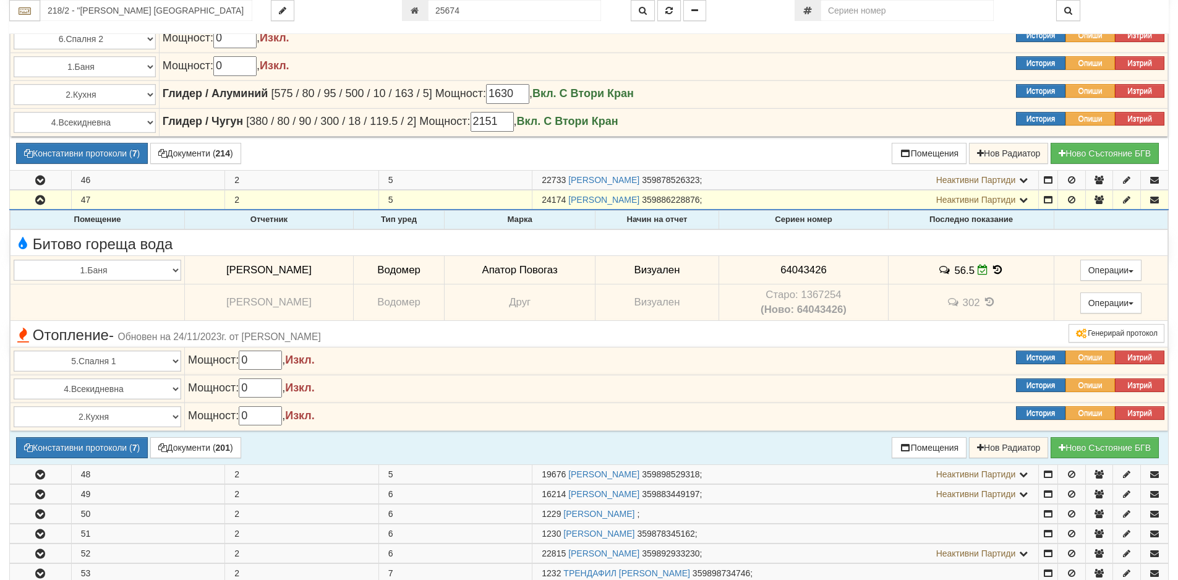
click at [991, 273] on icon at bounding box center [998, 270] width 14 height 11
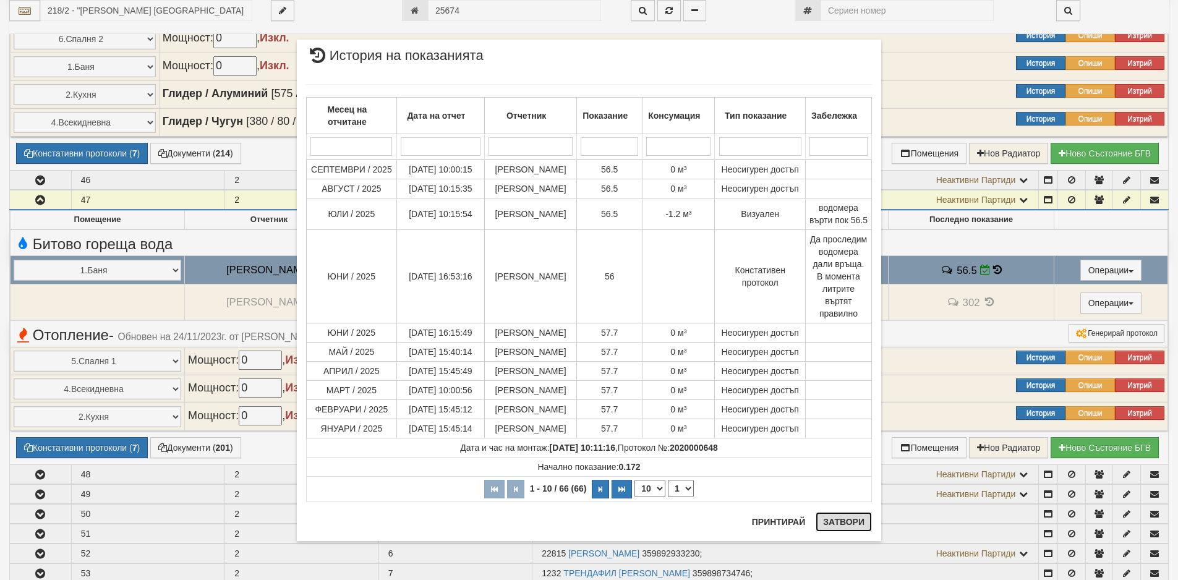
click at [834, 525] on button "Затвори" at bounding box center [844, 522] width 56 height 20
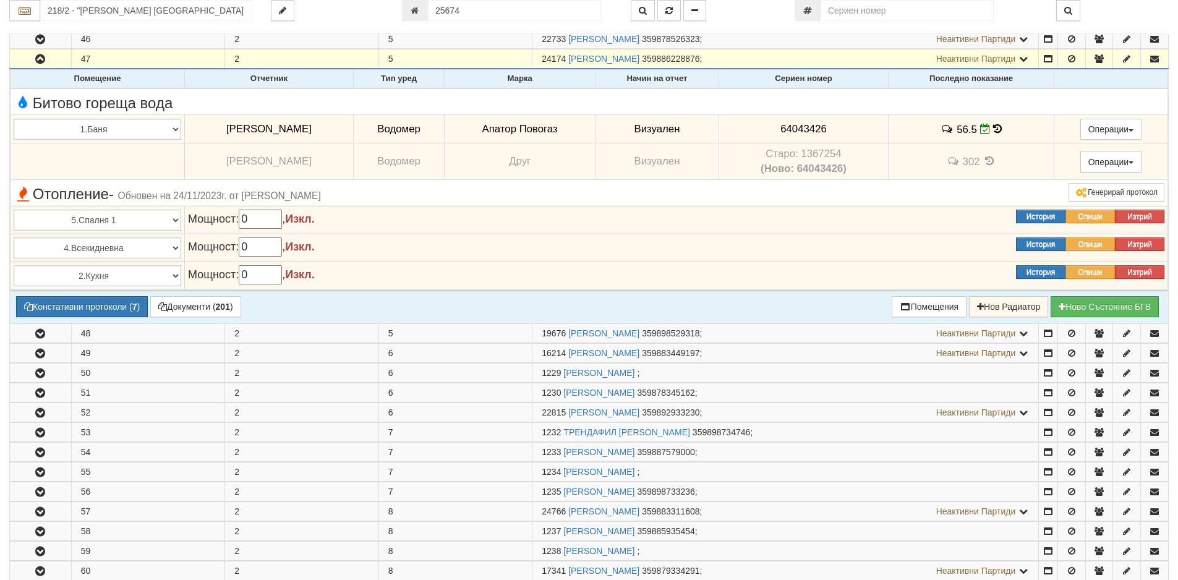
scroll to position [2446, 0]
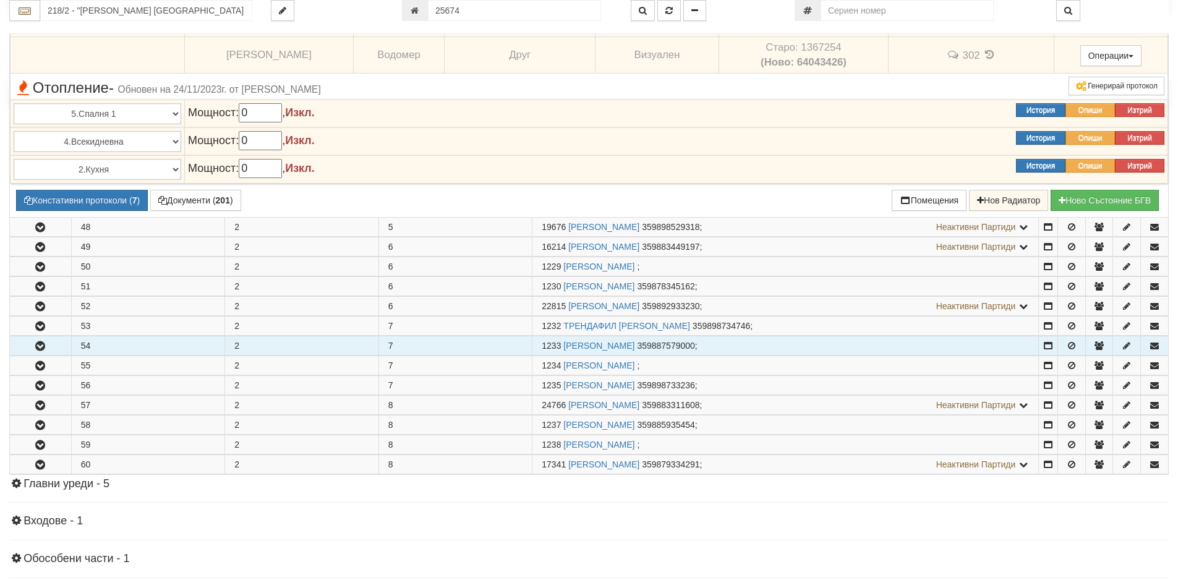
click at [47, 348] on icon "button" at bounding box center [40, 346] width 15 height 9
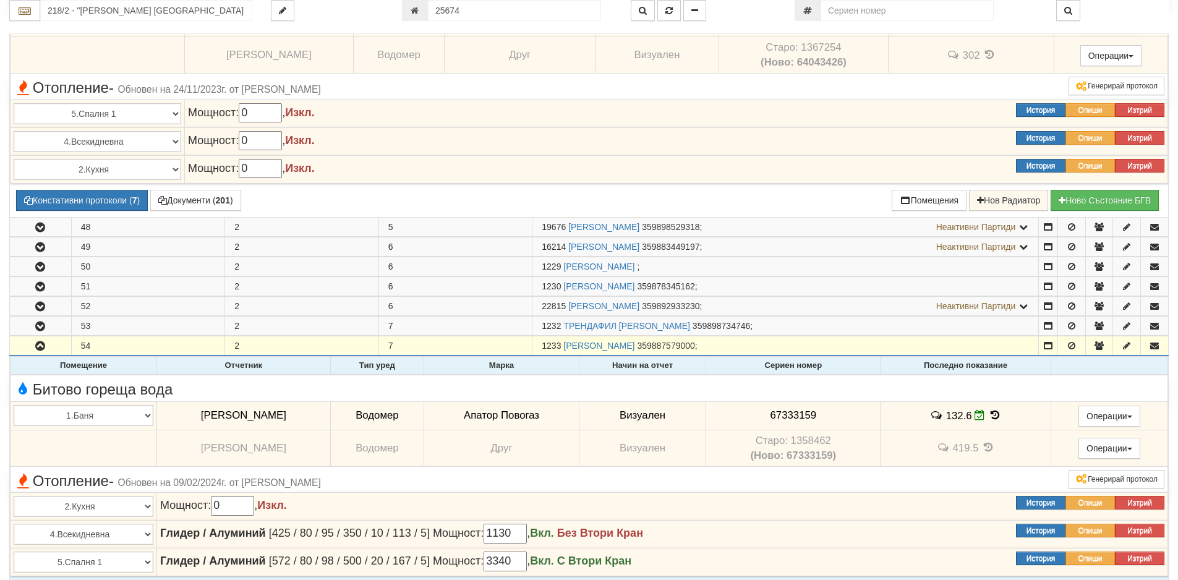
click at [988, 417] on icon at bounding box center [995, 415] width 14 height 11
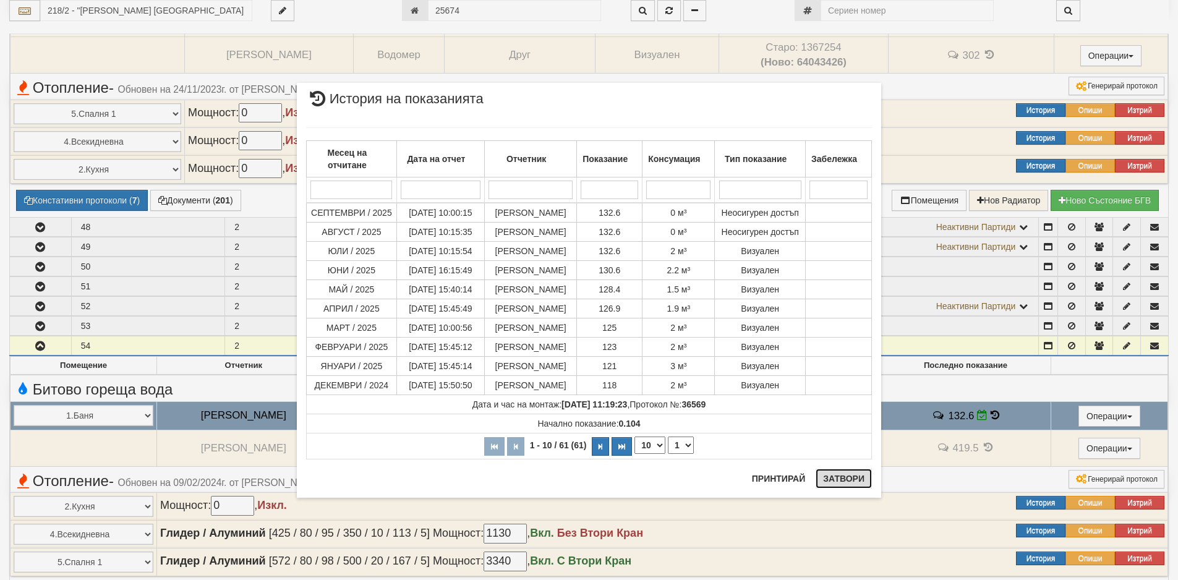
click at [852, 483] on button "Затвори" at bounding box center [844, 479] width 56 height 20
